Goal: Information Seeking & Learning: Learn about a topic

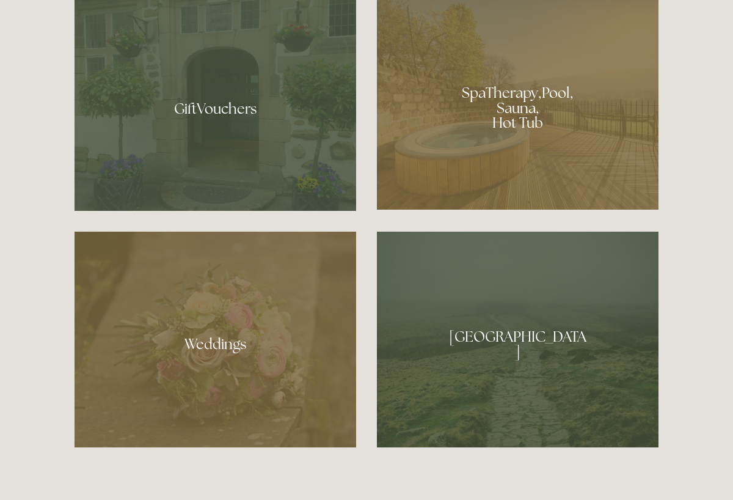
scroll to position [1026, 0]
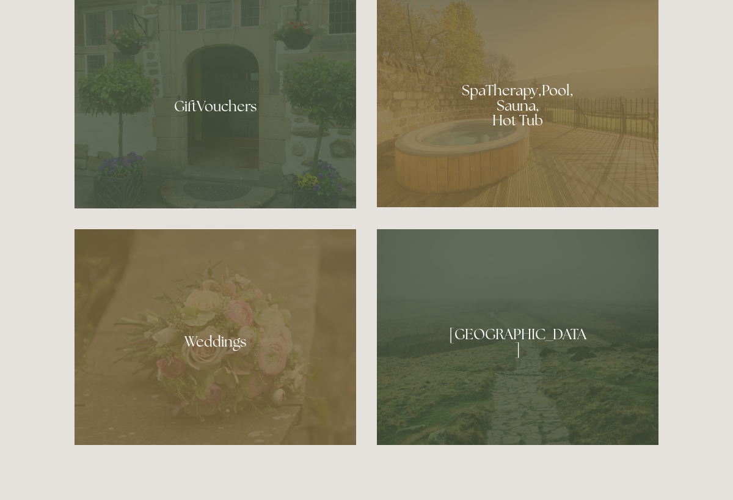
click at [518, 111] on div at bounding box center [518, 101] width 282 height 212
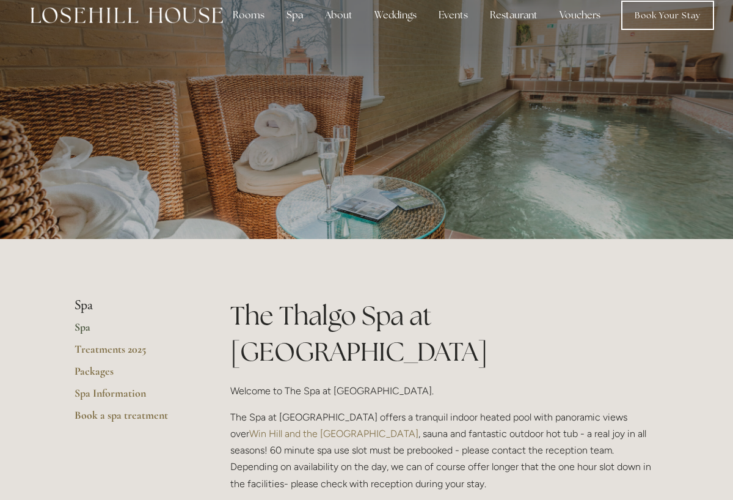
scroll to position [20, 0]
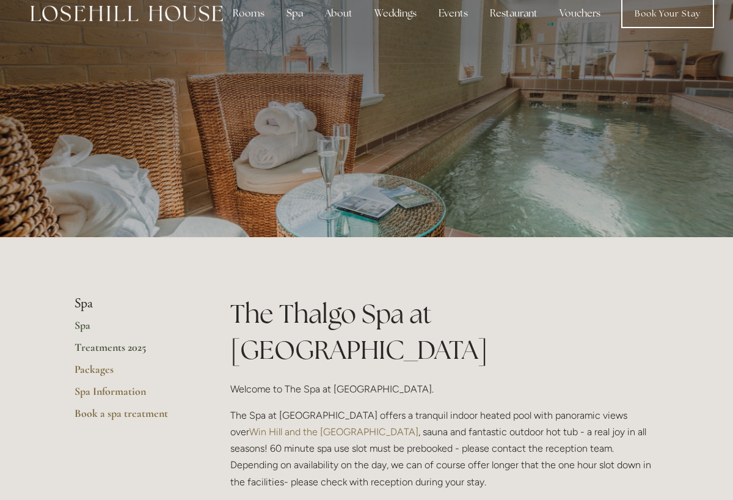
click at [128, 349] on link "Treatments 2025" at bounding box center [133, 351] width 117 height 22
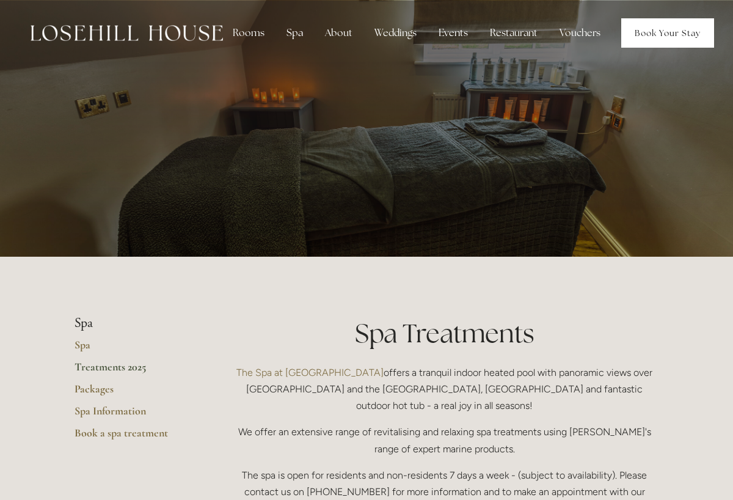
click at [656, 39] on link "Book Your Stay" at bounding box center [668, 32] width 93 height 29
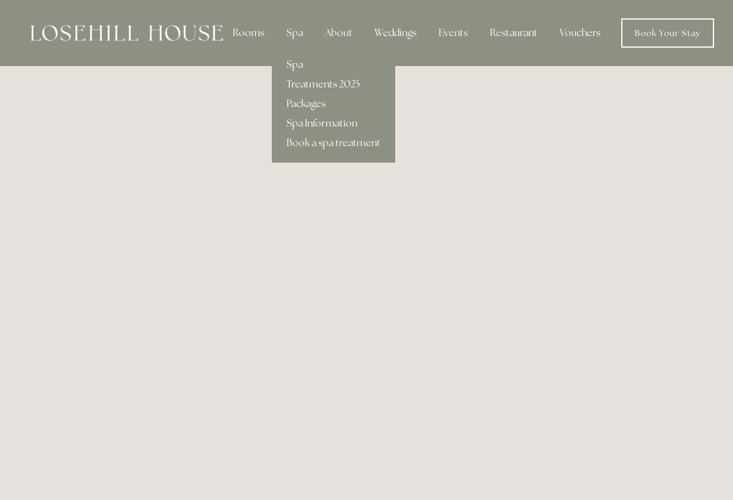
click at [298, 63] on link "Spa" at bounding box center [333, 65] width 123 height 20
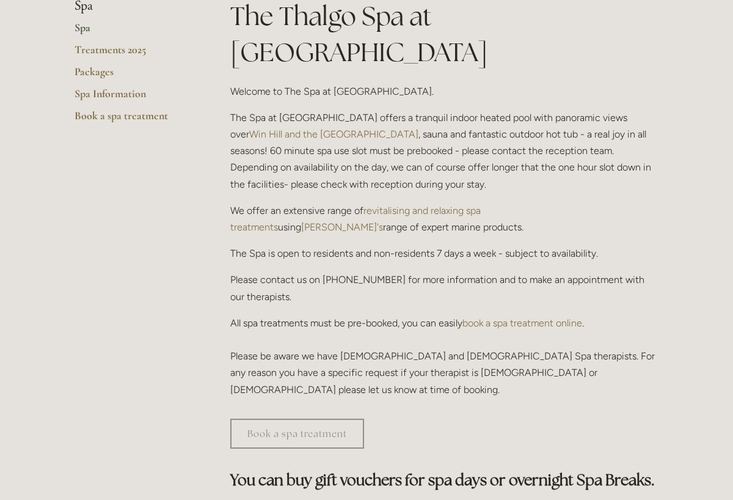
scroll to position [323, 0]
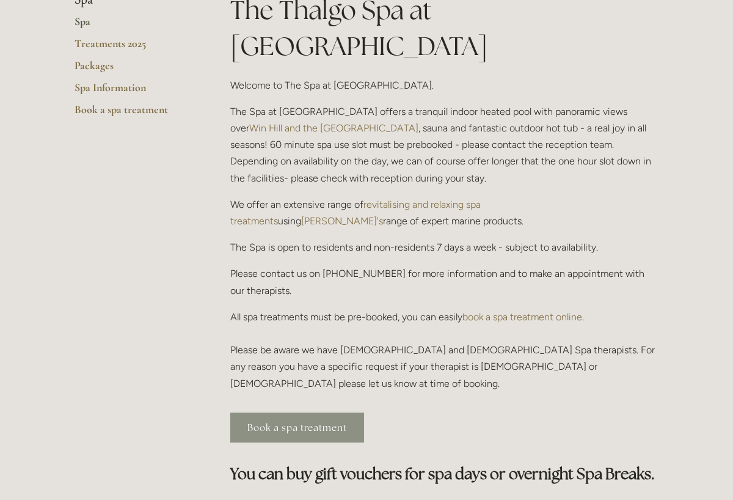
click at [315, 413] on link "Book a spa treatment" at bounding box center [297, 428] width 134 height 30
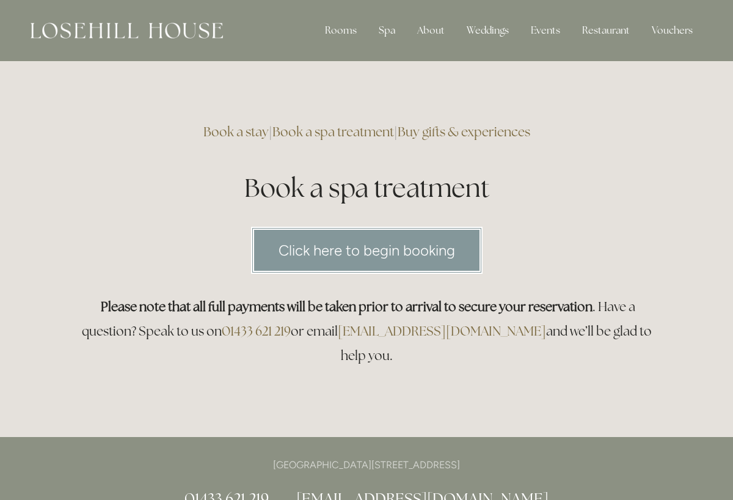
click at [359, 252] on link "Click here to begin booking" at bounding box center [367, 250] width 232 height 47
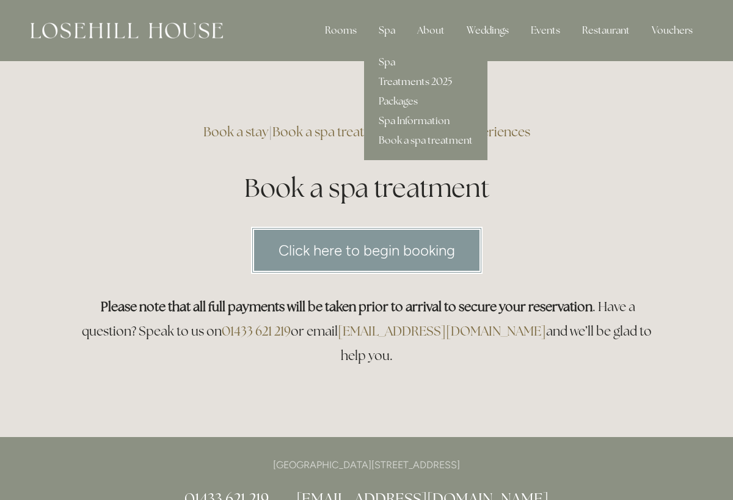
click at [400, 84] on link "Treatments 2025" at bounding box center [425, 82] width 123 height 20
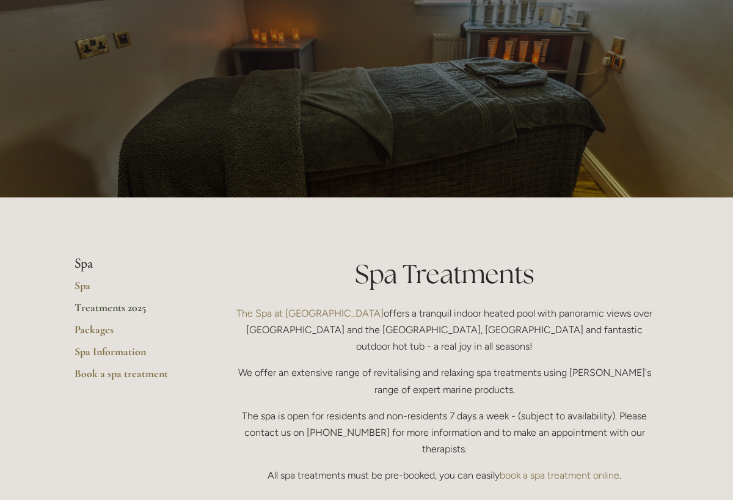
scroll to position [62, 0]
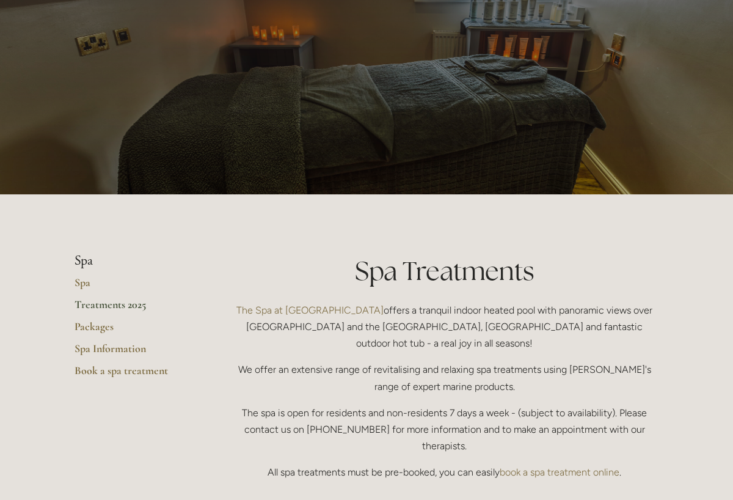
click at [100, 304] on link "Treatments 2025" at bounding box center [133, 309] width 117 height 22
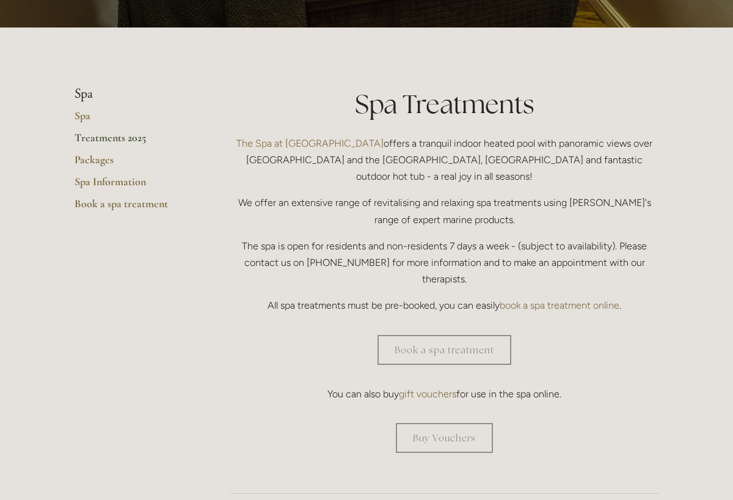
scroll to position [224, 0]
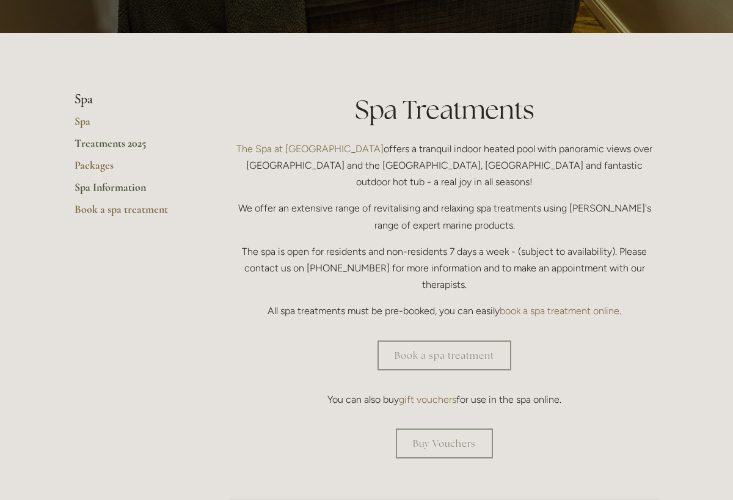
click at [110, 186] on link "Spa Information" at bounding box center [133, 191] width 117 height 22
